Goal: Task Accomplishment & Management: Manage account settings

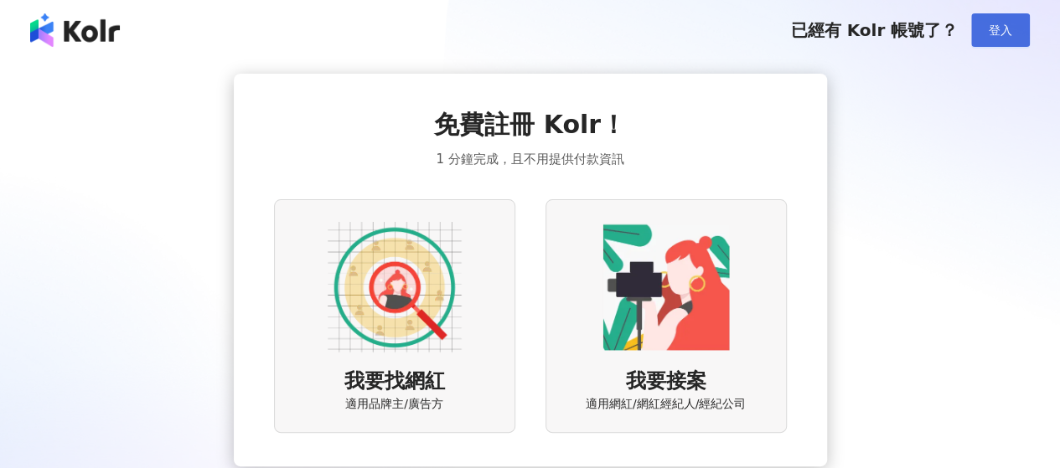
click at [1006, 30] on span "登入" at bounding box center [1000, 29] width 23 height 13
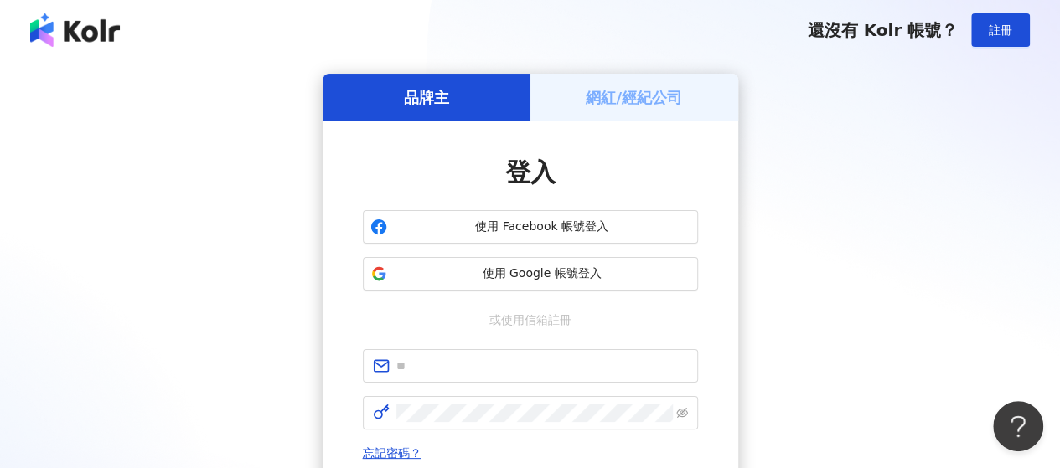
click at [416, 84] on div "品牌主" at bounding box center [427, 98] width 208 height 48
click at [479, 273] on span "使用 Google 帳號登入" at bounding box center [542, 274] width 297 height 17
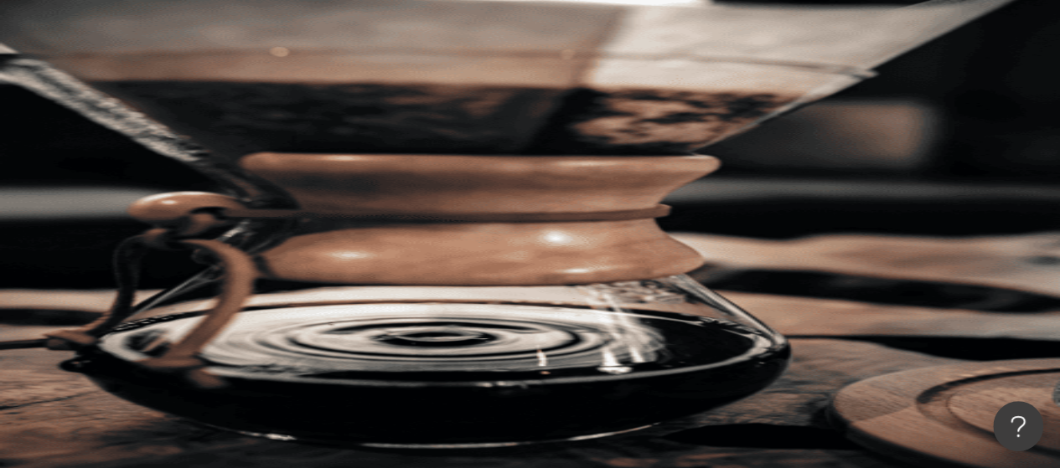
click at [1012, 268] on div "C" at bounding box center [629, 301] width 862 height 67
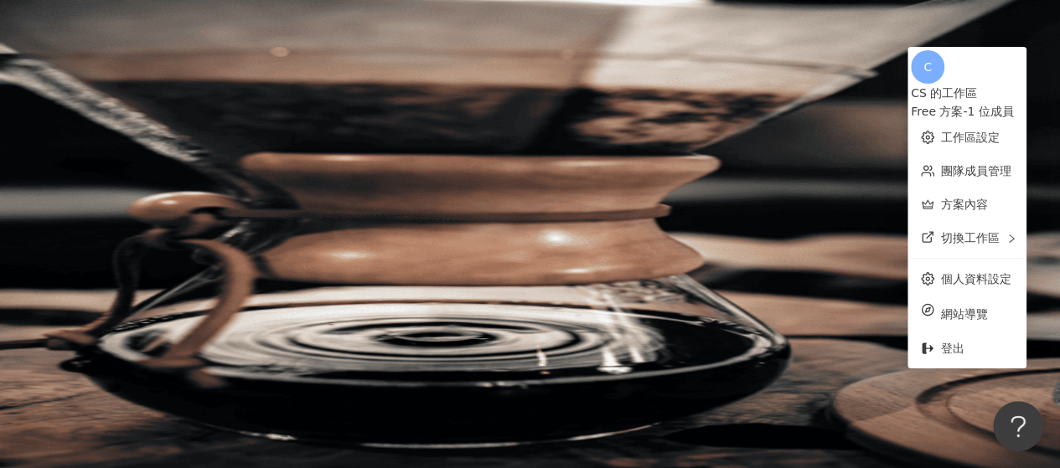
click at [211, 216] on div "不分平台 台灣 搜尋 您可能感興趣： 情人節 名額可預訂 錢兔似錦鑽石包 品牌紅包袋 2月新品 類型 性別 追蹤數 互動率 觀看率 合作費用預估 更多篩選 搜…" at bounding box center [629, 258] width 862 height 382
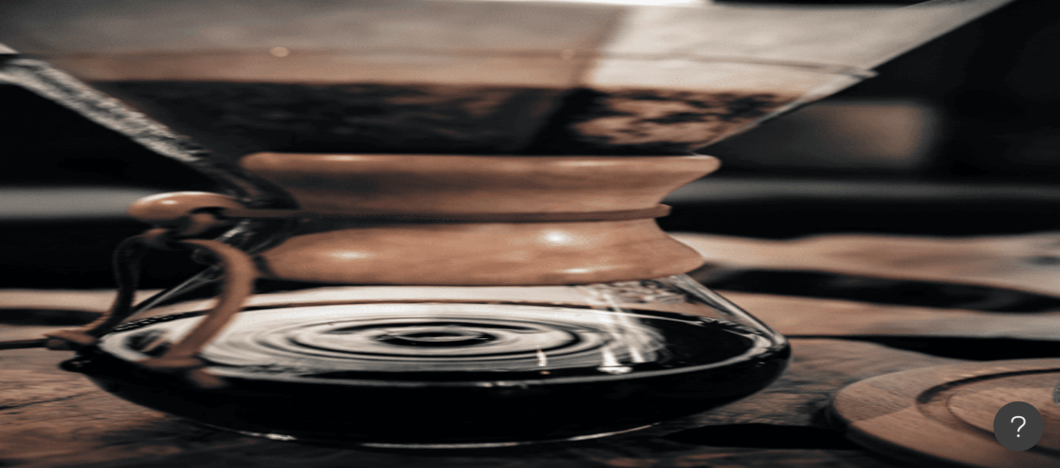
click at [1026, 23] on div "el-icon-cs 預約線上 Demo 申請試用 繁體中文 C" at bounding box center [629, 167] width 862 height 335
click at [243, 296] on icon at bounding box center [237, 302] width 12 height 12
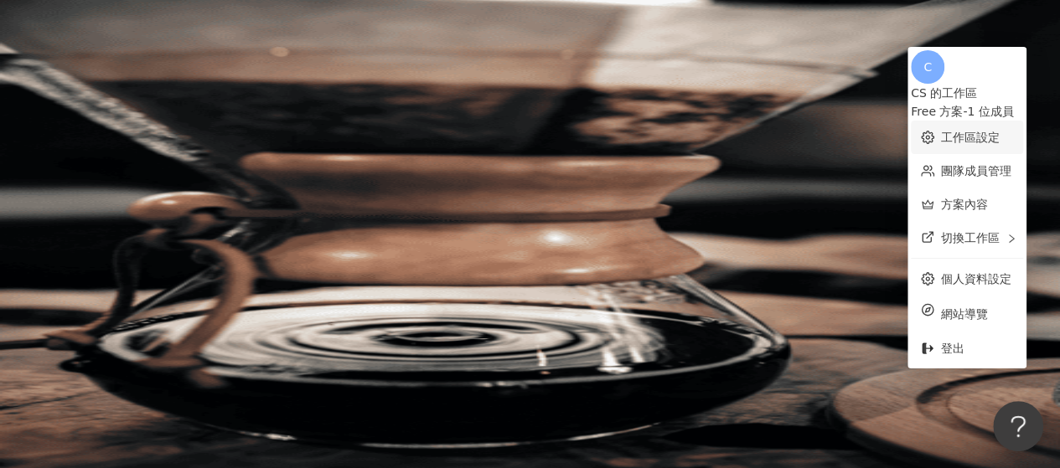
click at [966, 131] on link "工作區設定" at bounding box center [970, 137] width 59 height 13
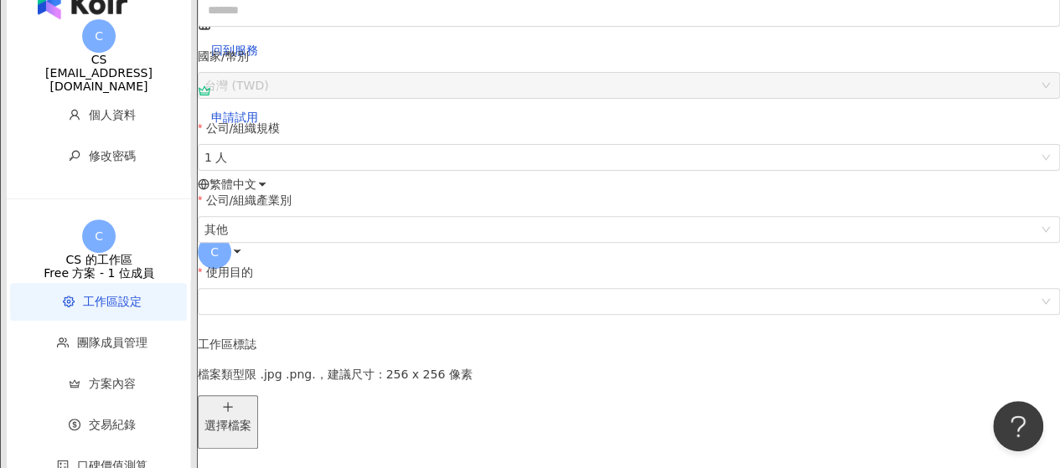
scroll to position [101, 0]
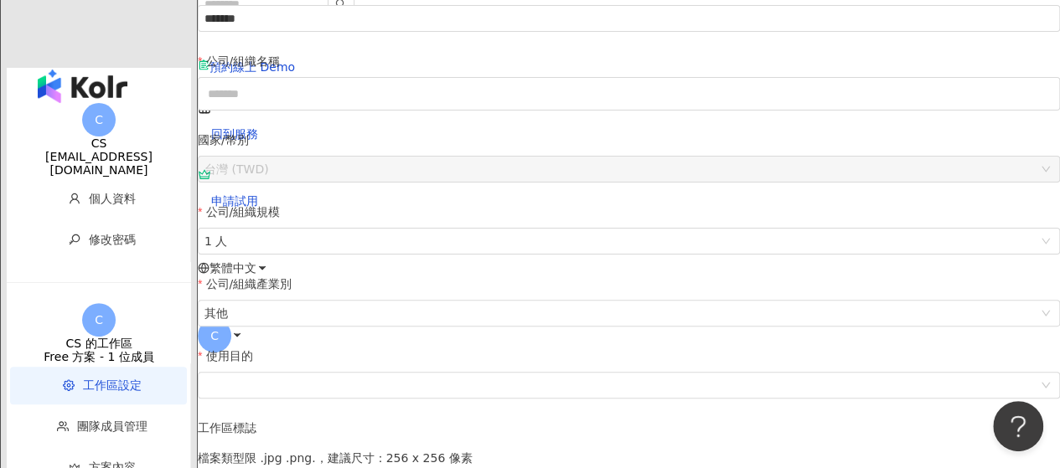
click at [113, 150] on div "[EMAIL_ADDRESS][DOMAIN_NAME]" at bounding box center [99, 163] width 184 height 27
drag, startPoint x: 65, startPoint y: 108, endPoint x: 172, endPoint y: 119, distance: 107.0
click at [172, 119] on div "C CS [EMAIL_ADDRESS][DOMAIN_NAME]" at bounding box center [99, 140] width 184 height 74
click at [116, 150] on div "[EMAIL_ADDRESS][DOMAIN_NAME]" at bounding box center [99, 163] width 184 height 27
click at [82, 103] on span "C" at bounding box center [99, 120] width 34 height 34
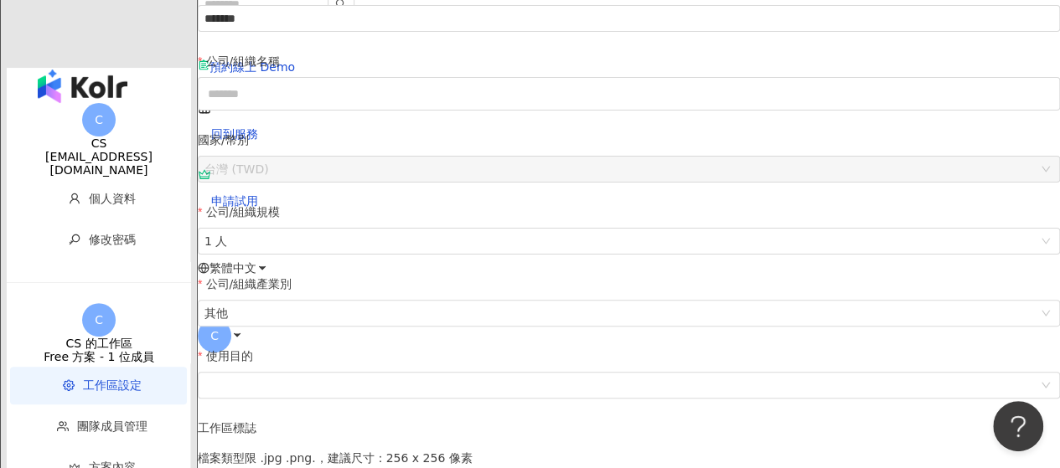
click at [101, 150] on div "[EMAIL_ADDRESS][DOMAIN_NAME]" at bounding box center [99, 163] width 184 height 27
click at [69, 180] on li "個人資料" at bounding box center [98, 199] width 177 height 38
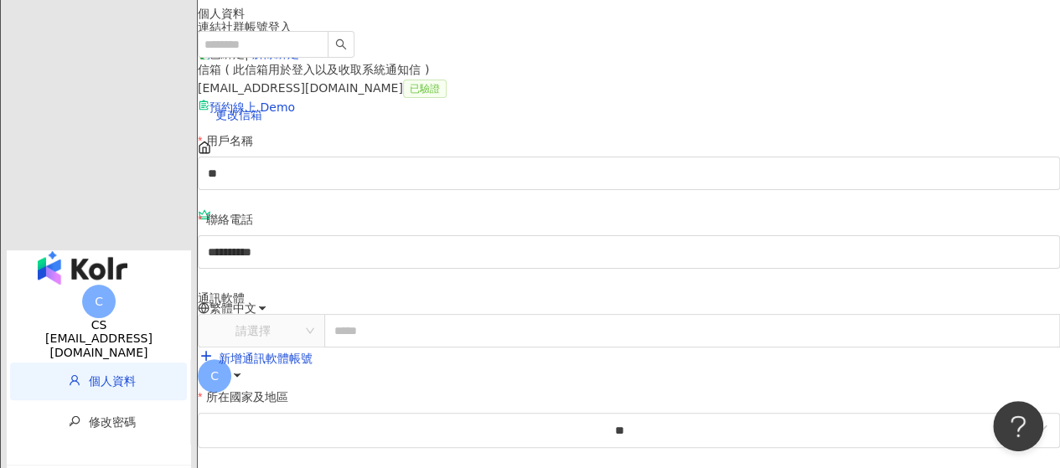
scroll to position [84, 0]
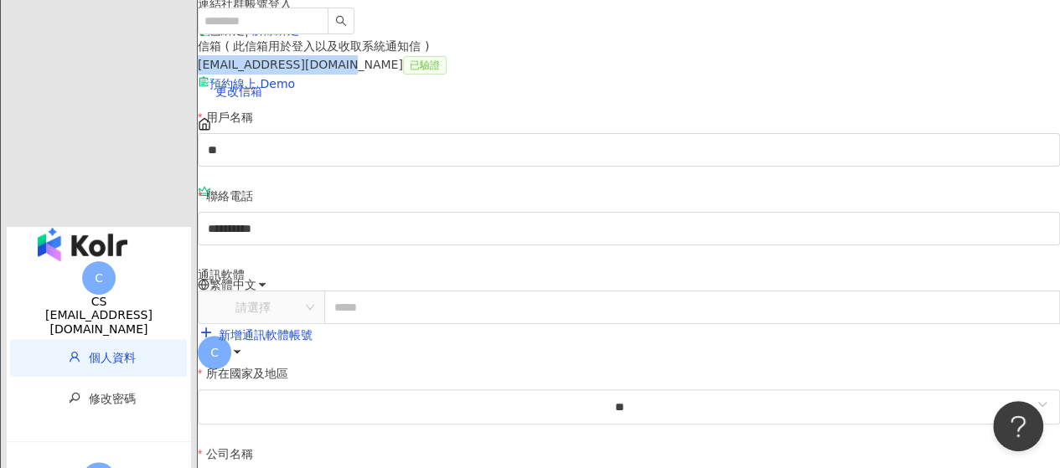
drag, startPoint x: 265, startPoint y: 266, endPoint x: 412, endPoint y: 262, distance: 147.5
click at [412, 108] on div "[EMAIL_ADDRESS][DOMAIN_NAME] 已驗證 更改信箱" at bounding box center [629, 81] width 862 height 53
copy div "[EMAIL_ADDRESS][DOMAIN_NAME]"
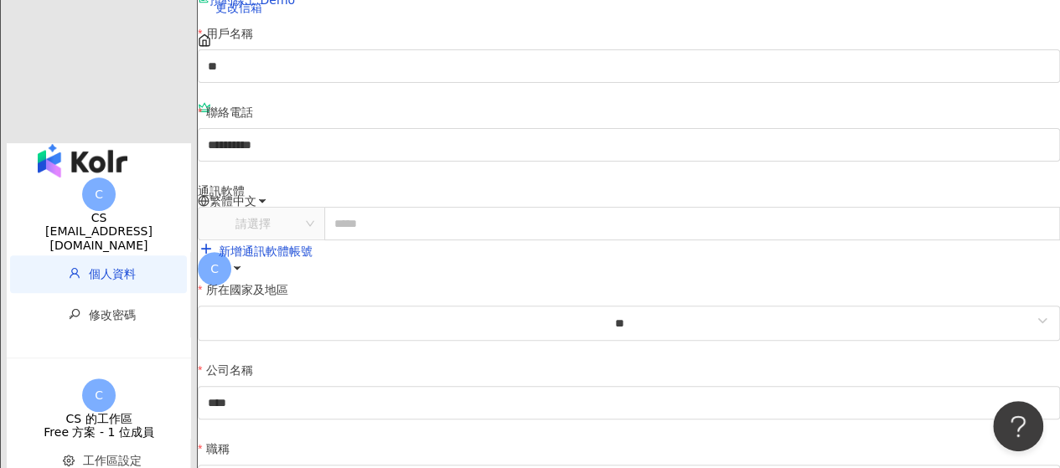
scroll to position [0, 0]
